Goal: Check status: Check status

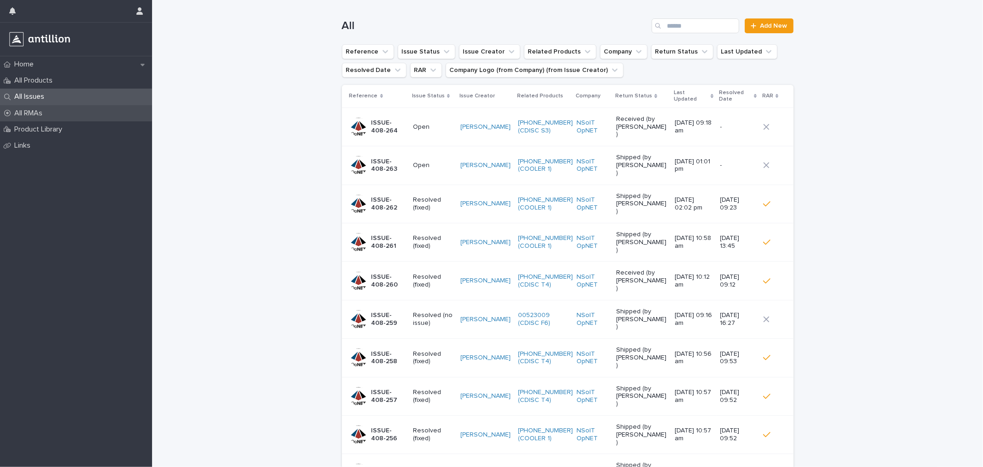
click at [42, 118] on div "All RMAs" at bounding box center [76, 113] width 152 height 16
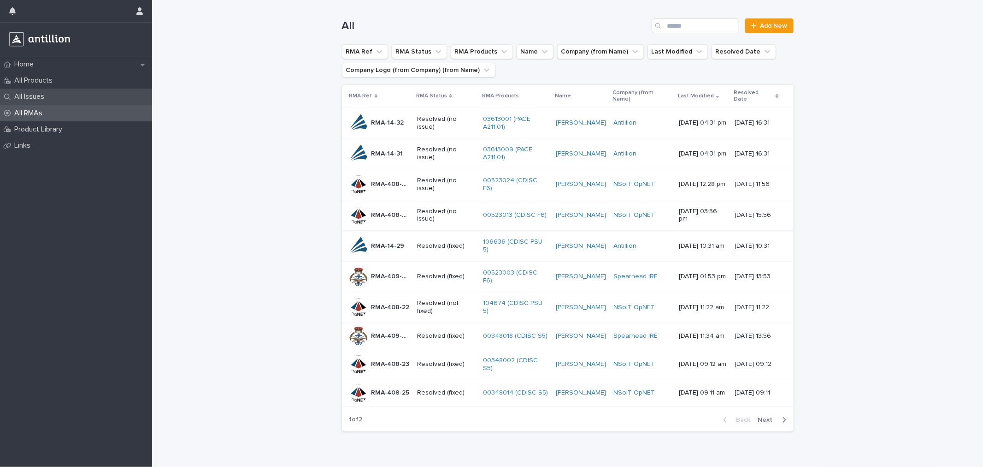
click at [56, 94] on div "All Issues" at bounding box center [76, 97] width 152 height 16
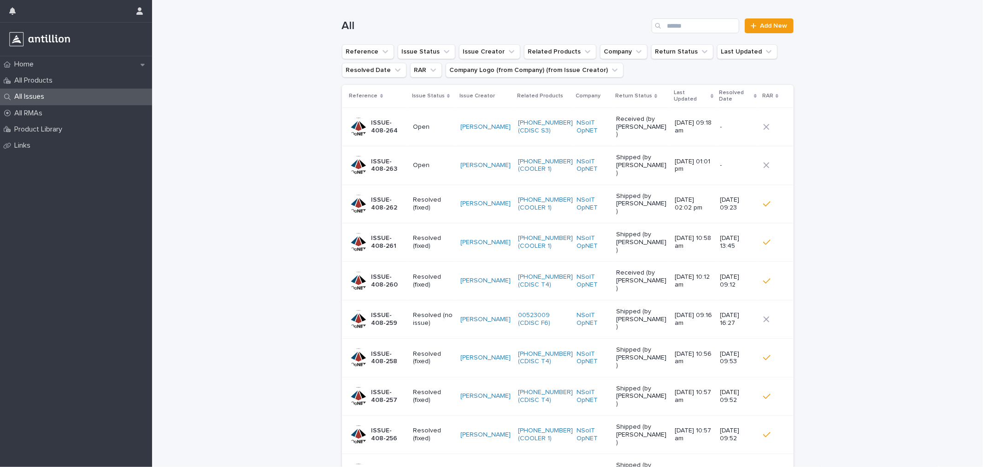
click at [425, 161] on p "Open" at bounding box center [433, 165] width 40 height 8
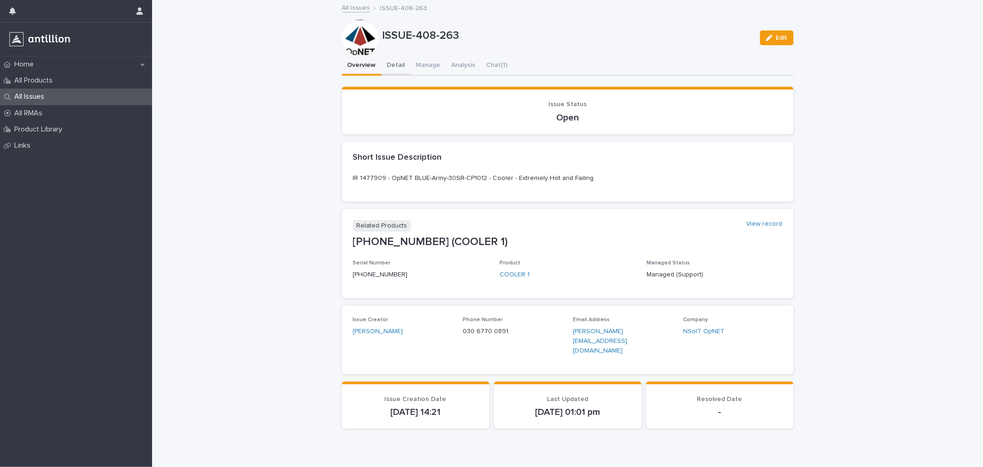
click at [398, 65] on button "Detail" at bounding box center [396, 65] width 29 height 19
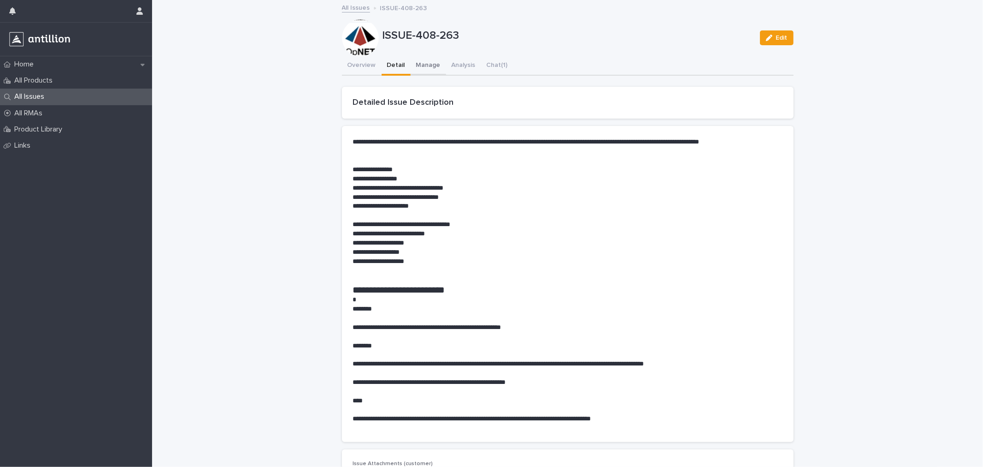
click at [418, 66] on button "Manage" at bounding box center [428, 65] width 35 height 19
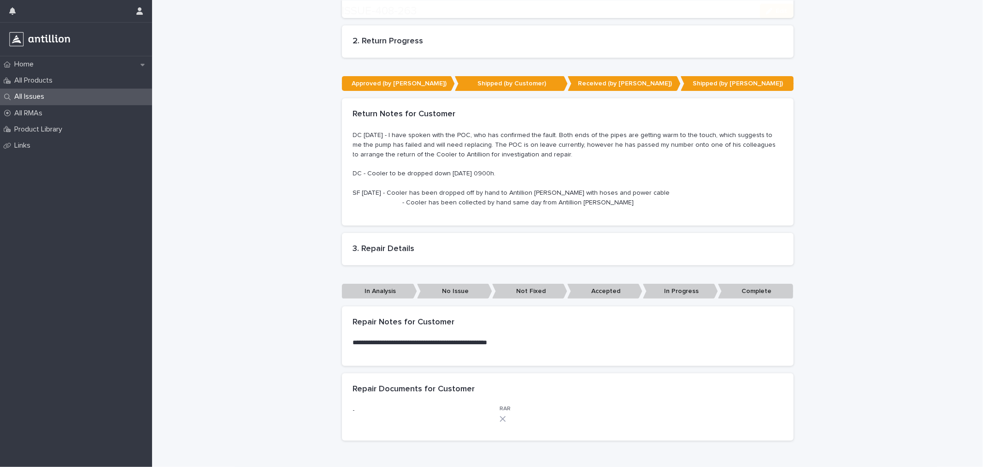
scroll to position [278, 0]
